Goal: Task Accomplishment & Management: Understand process/instructions

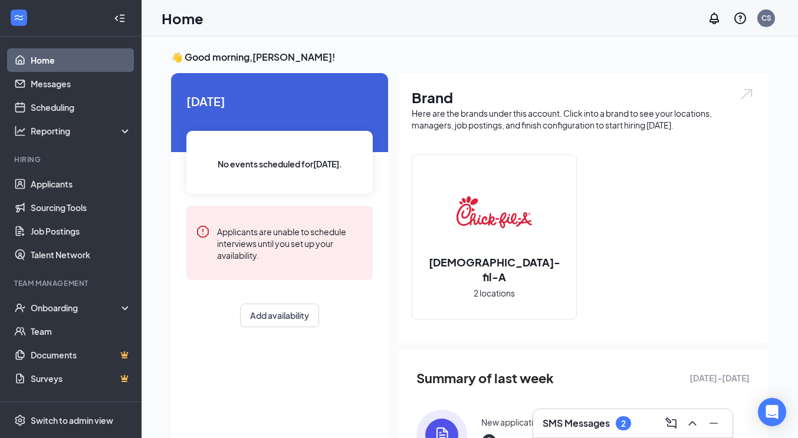
click at [604, 425] on h3 "SMS Messages" at bounding box center [576, 423] width 67 height 13
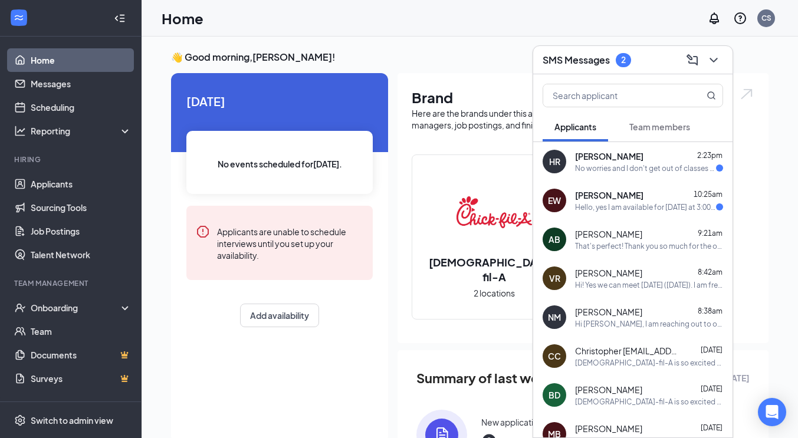
click at [657, 167] on div "No worries and I don't get out of classes untill 3:50 but I could come in betwe…" at bounding box center [645, 168] width 141 height 10
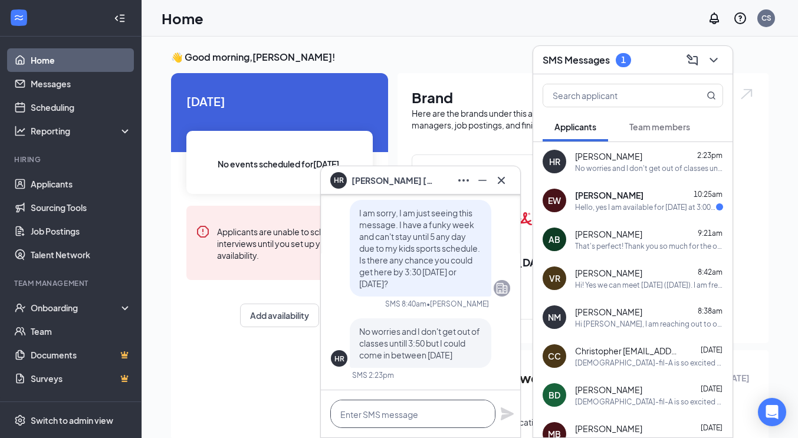
click at [424, 415] on textarea at bounding box center [412, 414] width 165 height 28
type textarea "When would that be?"
click at [505, 411] on icon "Plane" at bounding box center [507, 414] width 13 height 13
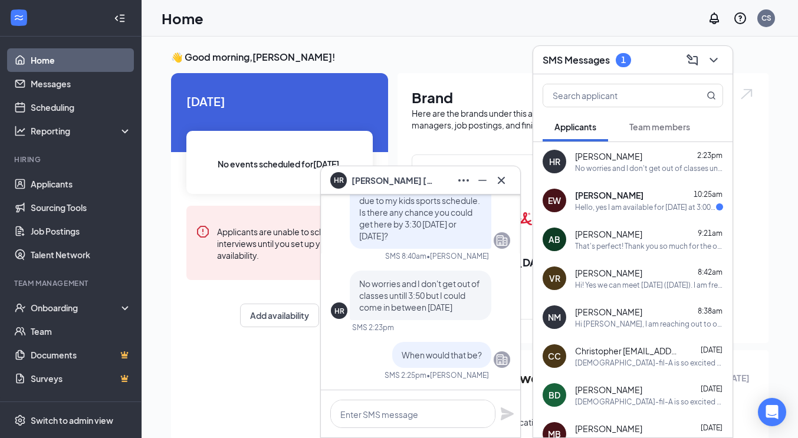
click at [625, 202] on div "Hello, yes I am available for [DATE] at 3:00 pm. Thank you and I look forward t…" at bounding box center [645, 207] width 141 height 10
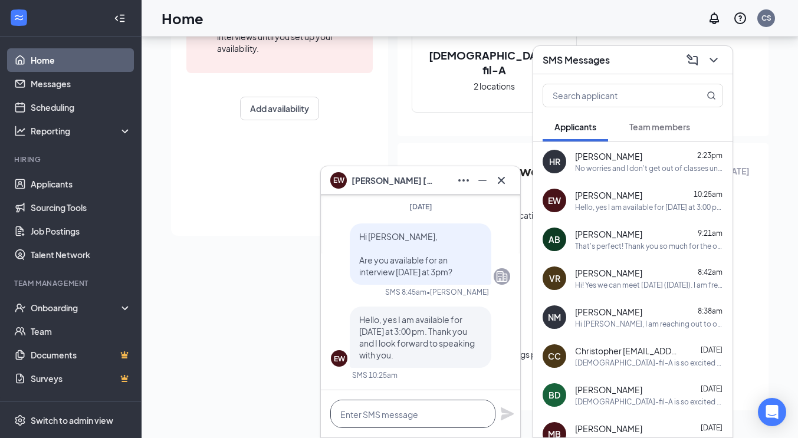
click at [415, 420] on textarea at bounding box center [412, 414] width 165 height 28
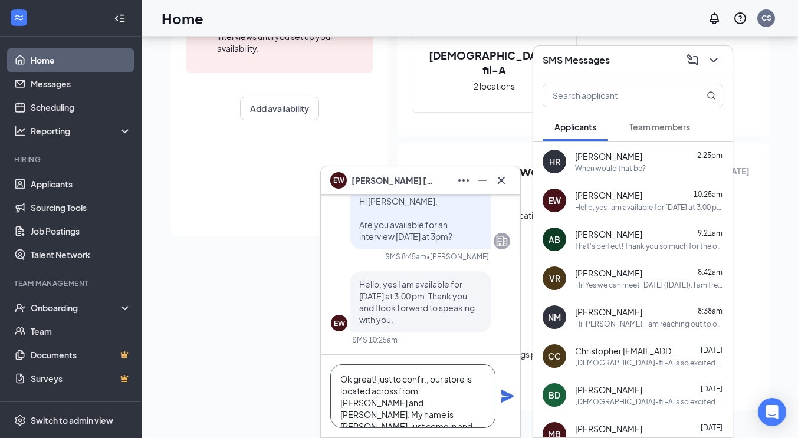
click at [428, 382] on textarea "Ok great! just to confir,, our store is located across from [PERSON_NAME] and […" at bounding box center [412, 397] width 165 height 64
type textarea "Ok great! just to confirm, our store is located across from [PERSON_NAME] and […"
click at [505, 400] on icon "Plane" at bounding box center [507, 396] width 13 height 13
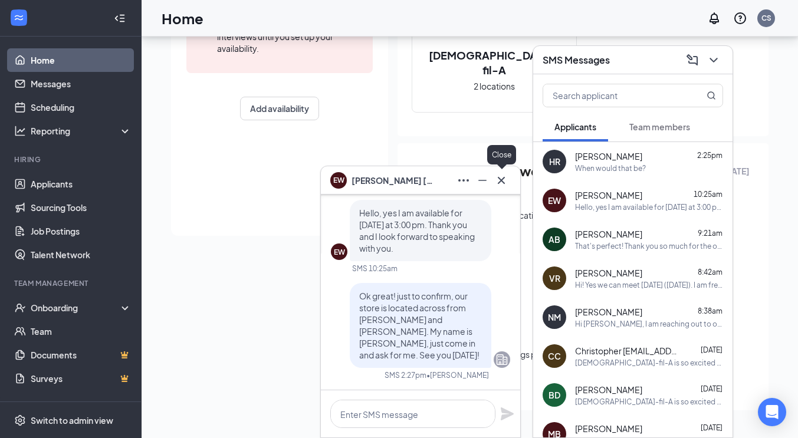
click at [503, 186] on icon "Cross" at bounding box center [501, 180] width 14 height 14
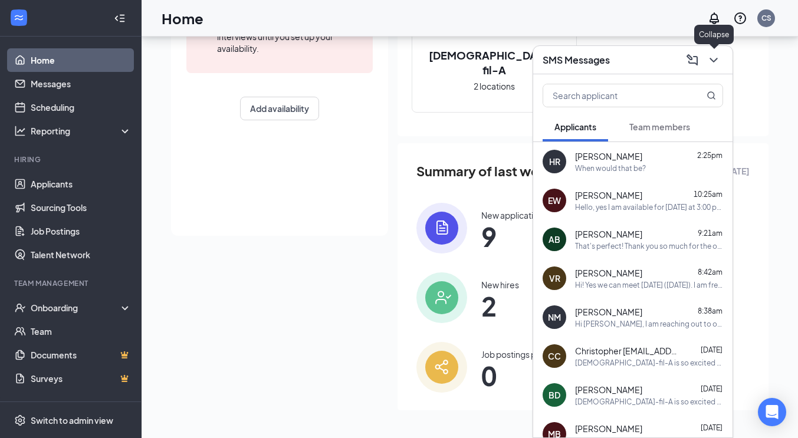
click at [714, 56] on icon "ChevronDown" at bounding box center [714, 60] width 14 height 14
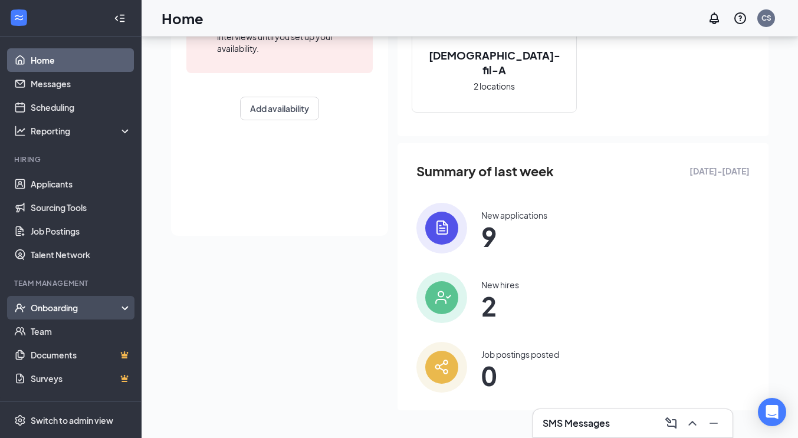
click at [47, 316] on div "Onboarding" at bounding box center [71, 308] width 142 height 24
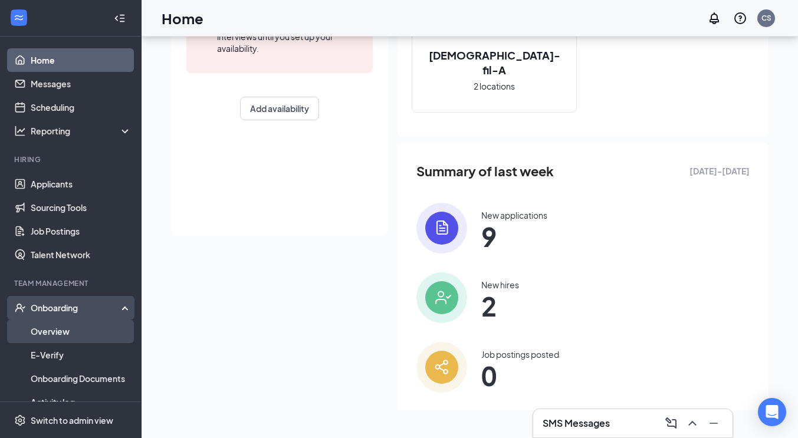
click at [65, 330] on link "Overview" at bounding box center [81, 332] width 101 height 24
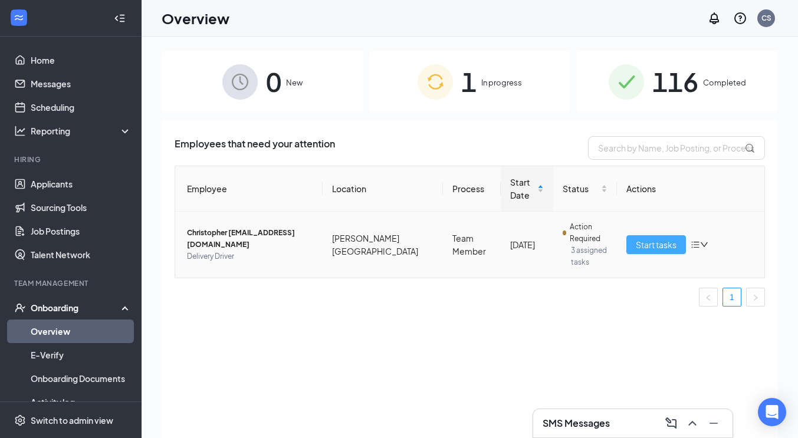
click at [663, 247] on span "Start tasks" at bounding box center [656, 244] width 41 height 13
